Goal: Browse casually

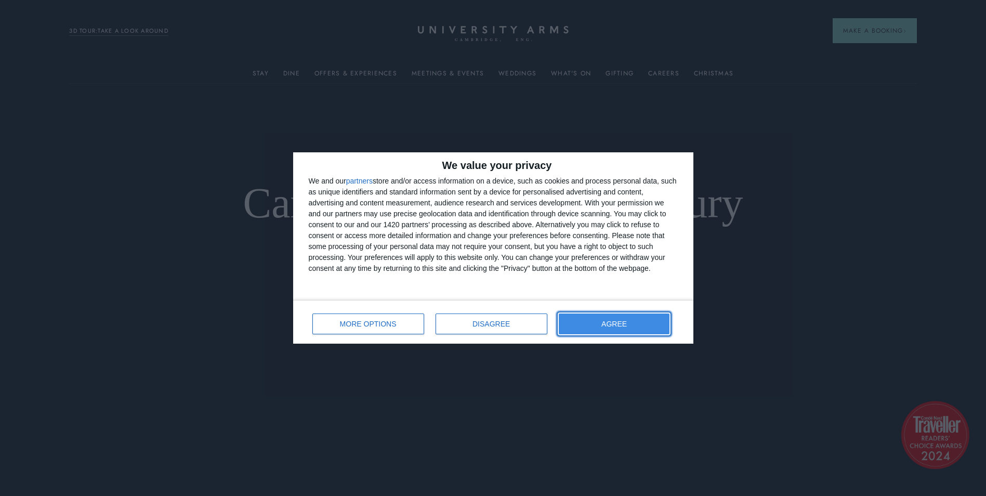
drag, startPoint x: 508, startPoint y: 37, endPoint x: 635, endPoint y: 325, distance: 315.2
click at [635, 325] on button "AGREE" at bounding box center [614, 323] width 111 height 21
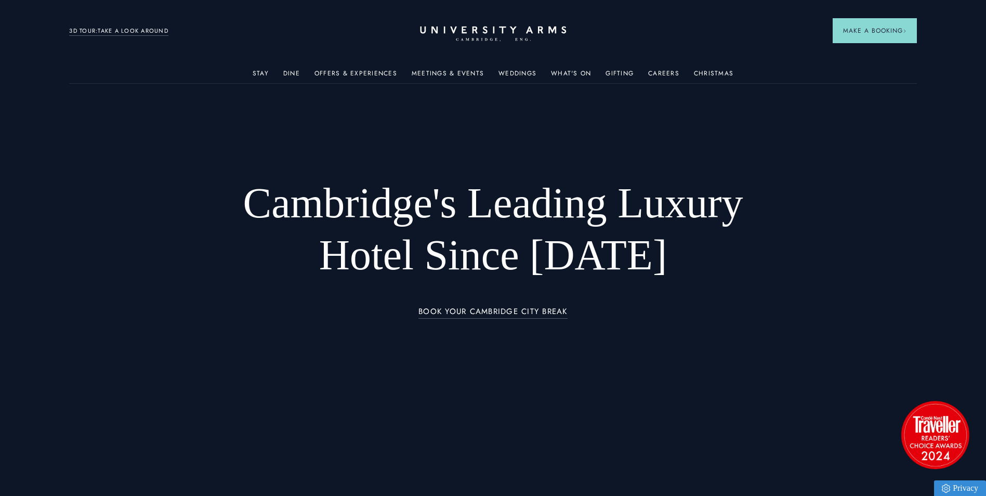
drag, startPoint x: 515, startPoint y: 33, endPoint x: 490, endPoint y: 36, distance: 25.1
click at [490, 36] on icon "CAMBRIDGE’S LEADING LUXURY HOTEL SINCE [DATE]" at bounding box center [493, 34] width 146 height 16
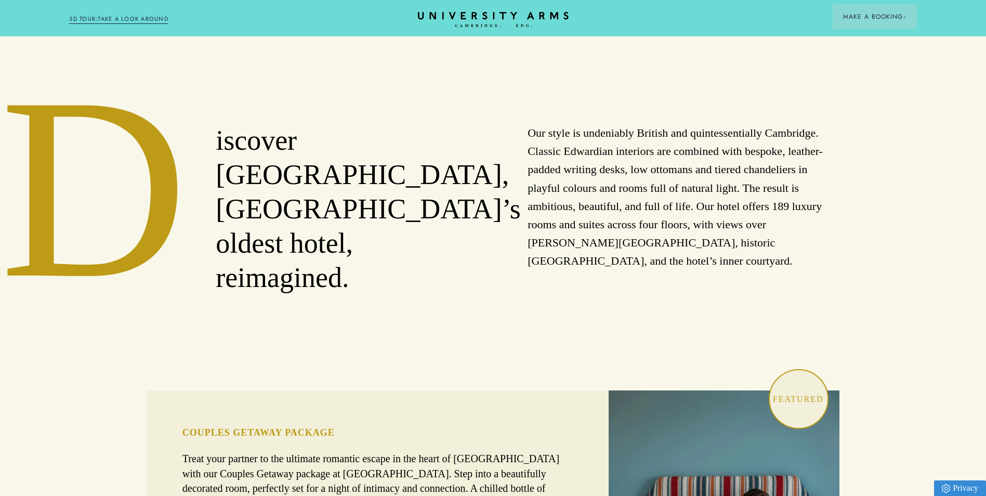
scroll to position [779, 0]
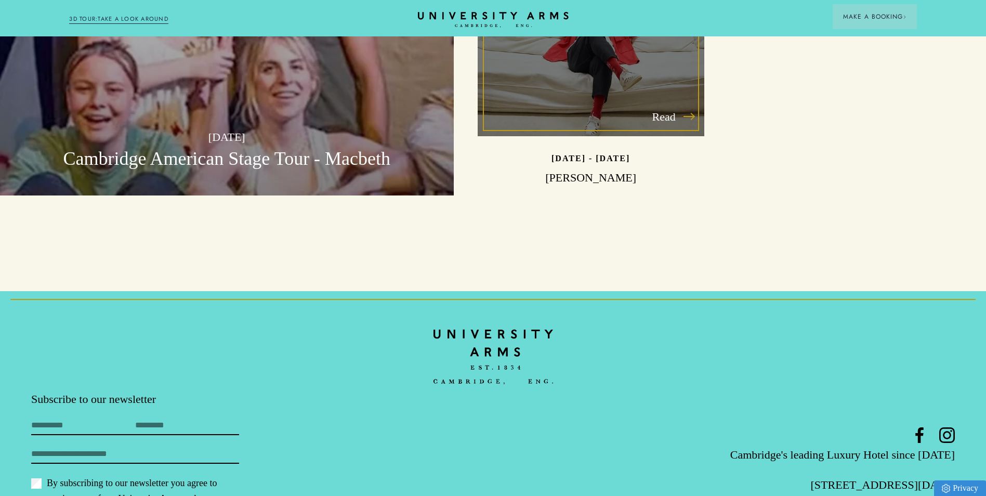
scroll to position [3284, 0]
